Goal: Task Accomplishment & Management: Use online tool/utility

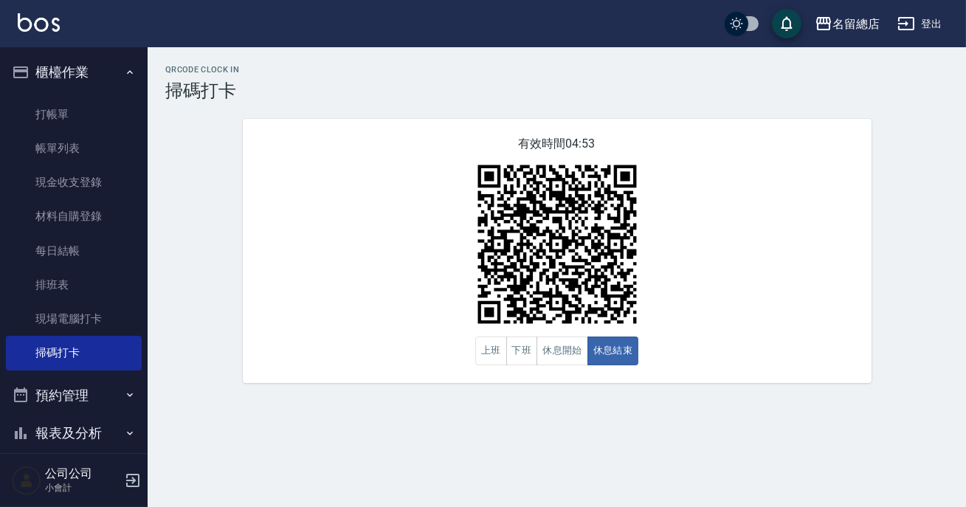
click at [889, 273] on div "QRcode Clock In 掃碼打卡 有效時間 04:53 上班 下班 休息開始 休息結束" at bounding box center [557, 224] width 818 height 318
click at [566, 331] on img at bounding box center [557, 244] width 184 height 184
click at [565, 353] on button "休息開始" at bounding box center [562, 350] width 52 height 29
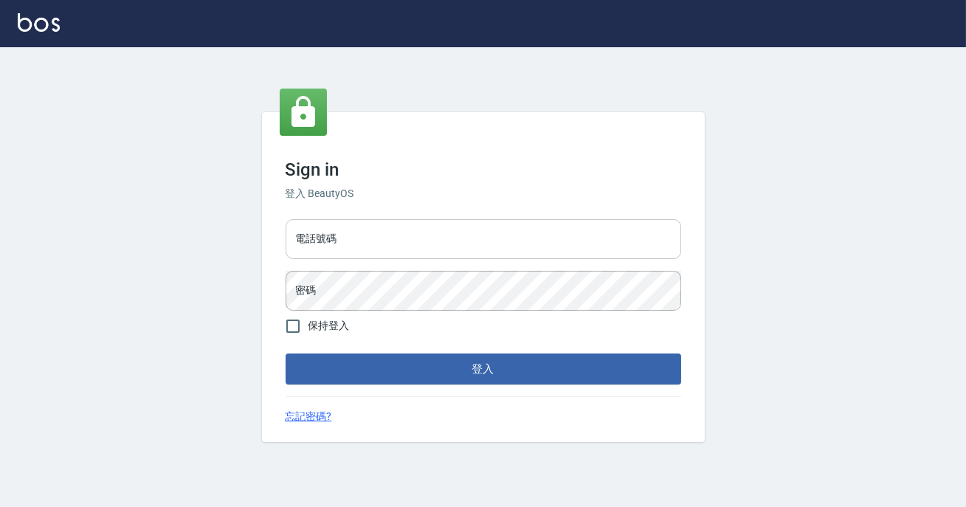
click at [502, 243] on input "電話號碼" at bounding box center [483, 239] width 395 height 40
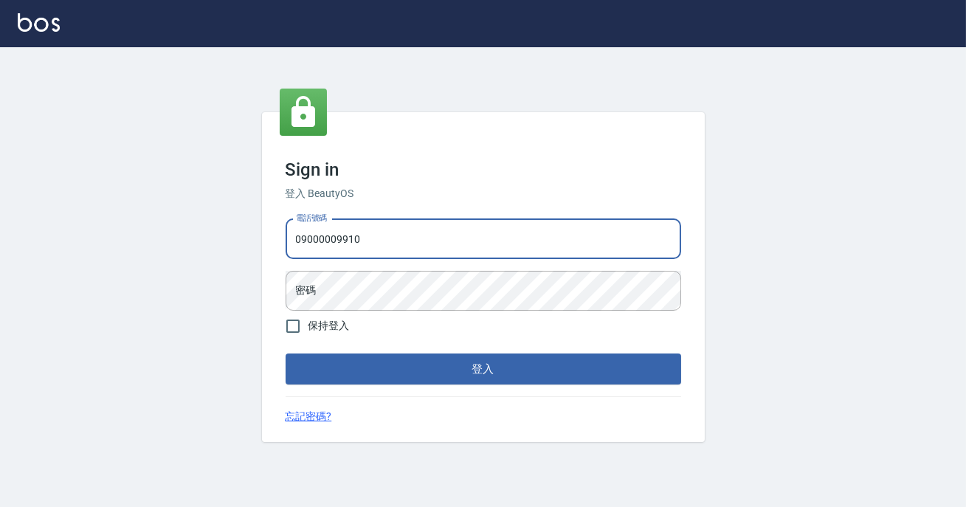
type input "0900000991"
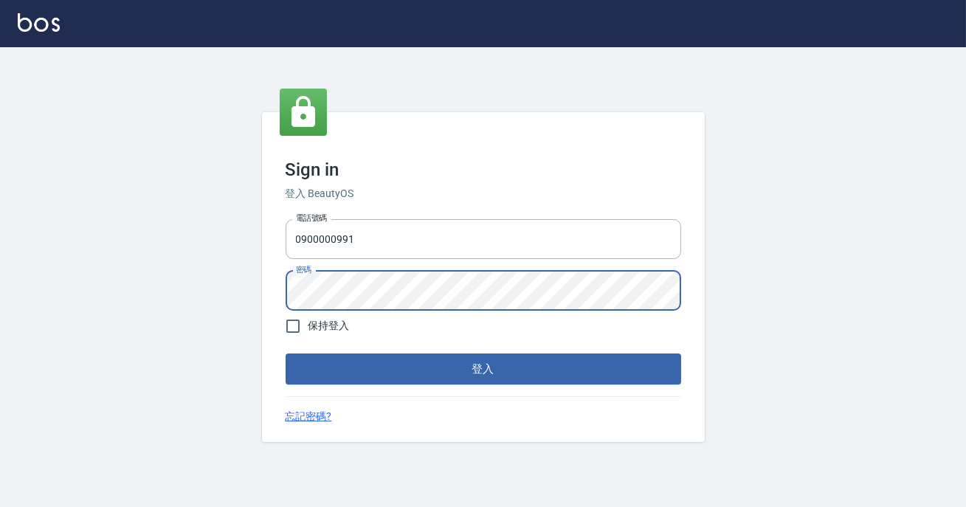
click at [286, 353] on button "登入" at bounding box center [483, 368] width 395 height 31
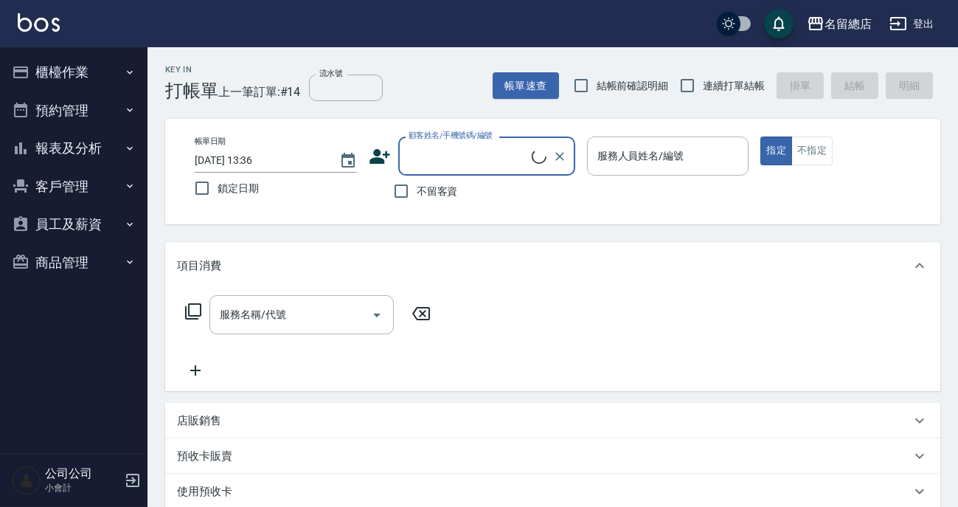
click at [61, 69] on button "櫃檯作業" at bounding box center [74, 72] width 136 height 38
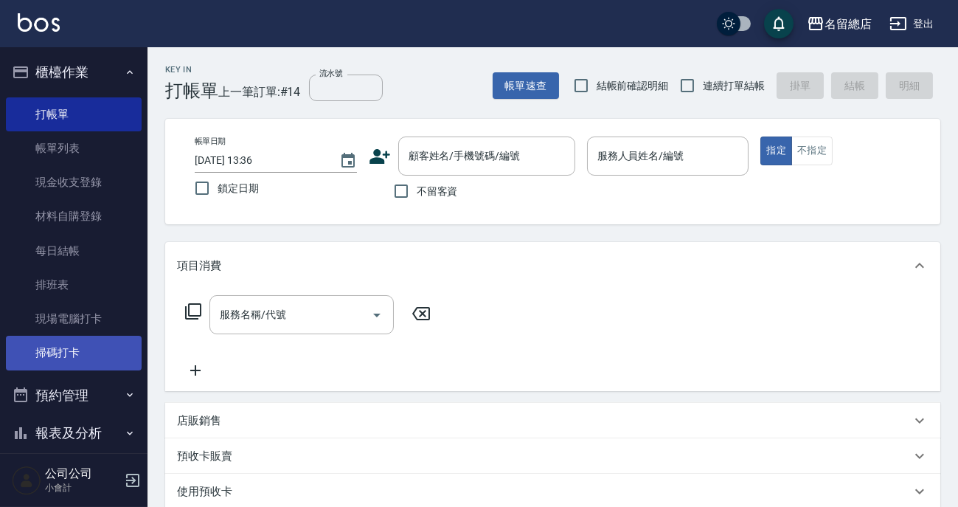
click at [68, 353] on link "掃碼打卡" at bounding box center [74, 353] width 136 height 34
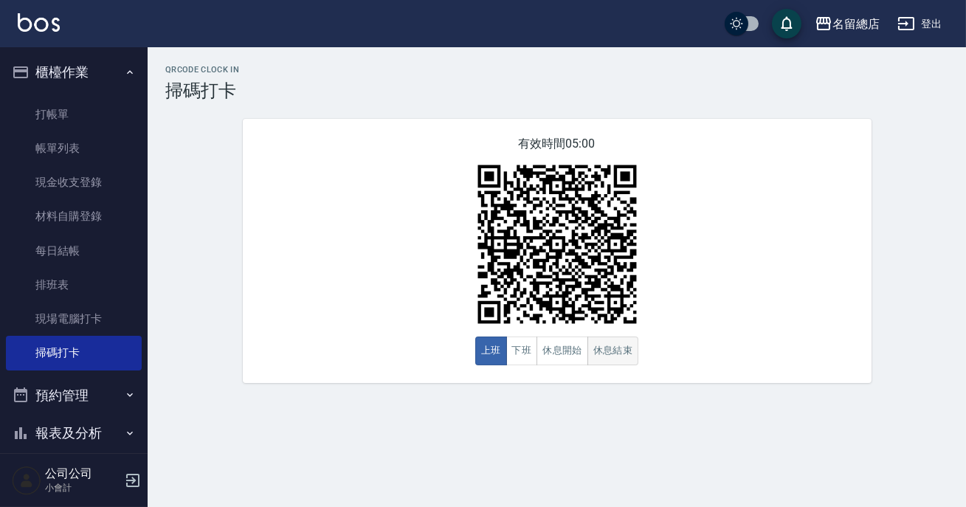
click at [598, 353] on button "休息結束" at bounding box center [613, 350] width 52 height 29
